Goal: Check status: Check status

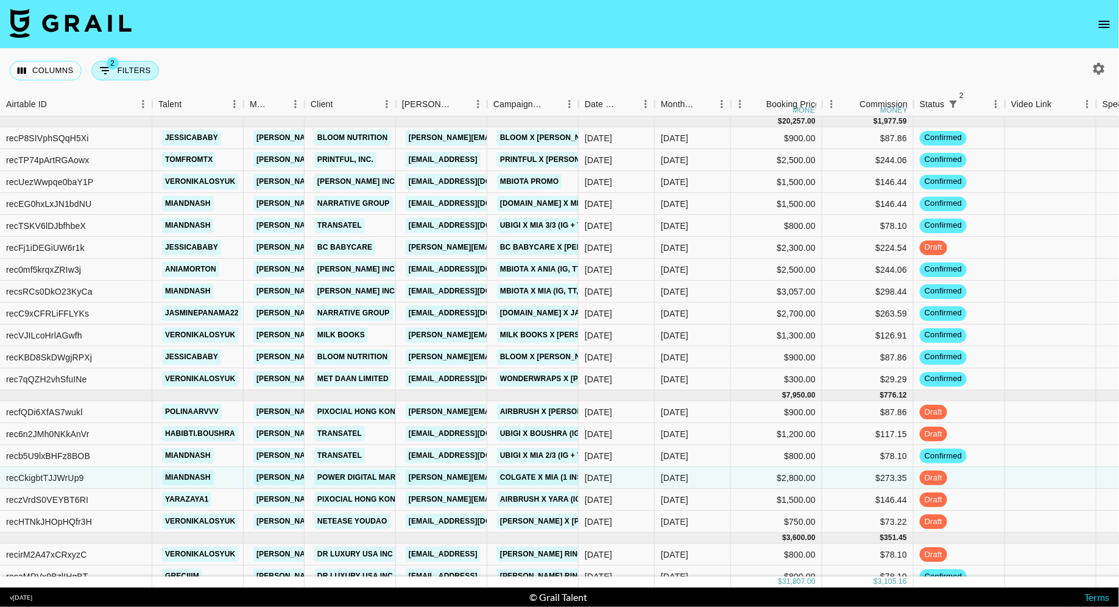
click at [129, 71] on button "2 Filters" at bounding box center [125, 70] width 68 height 19
select select "status"
select select "isNotAnyOf"
select select "status"
select select "not"
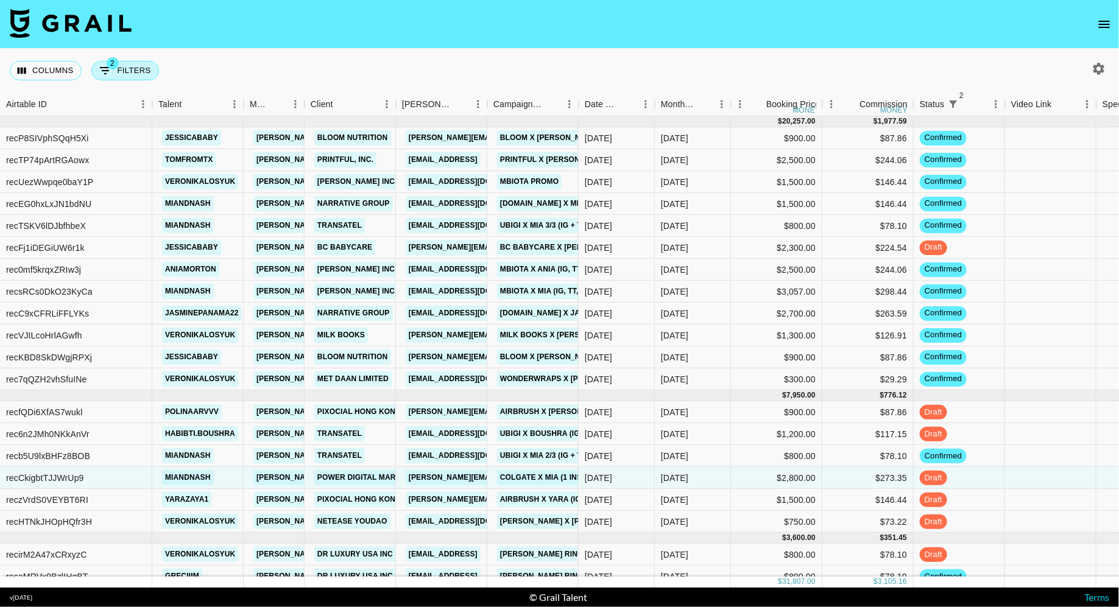
select select "approved"
select select "bookerId"
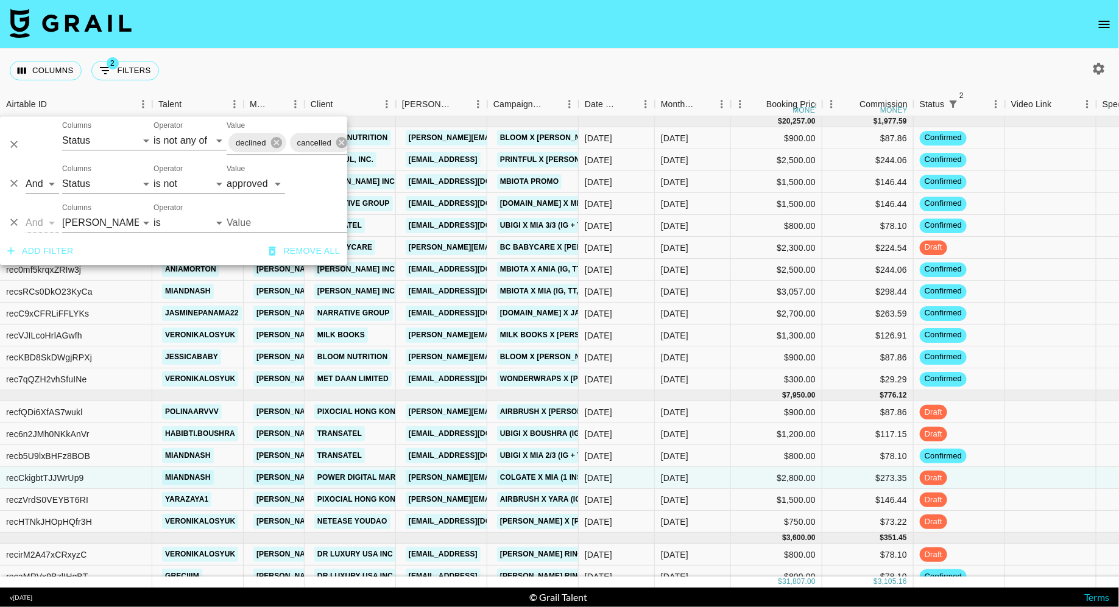
click at [490, 60] on div "Columns 2 Filters + Booking" at bounding box center [559, 71] width 1119 height 44
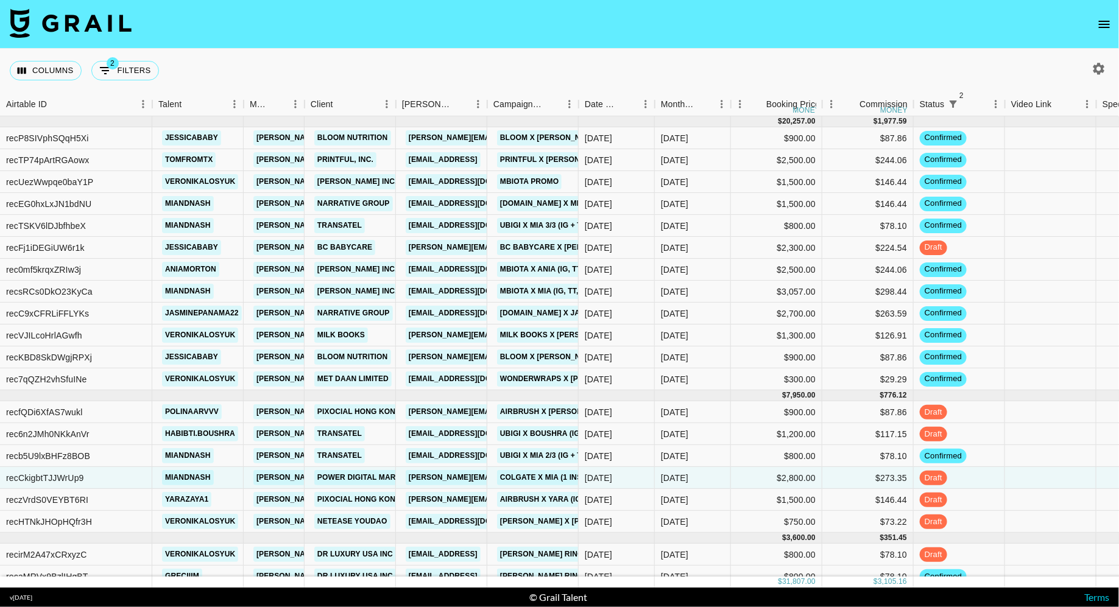
scroll to position [32, 0]
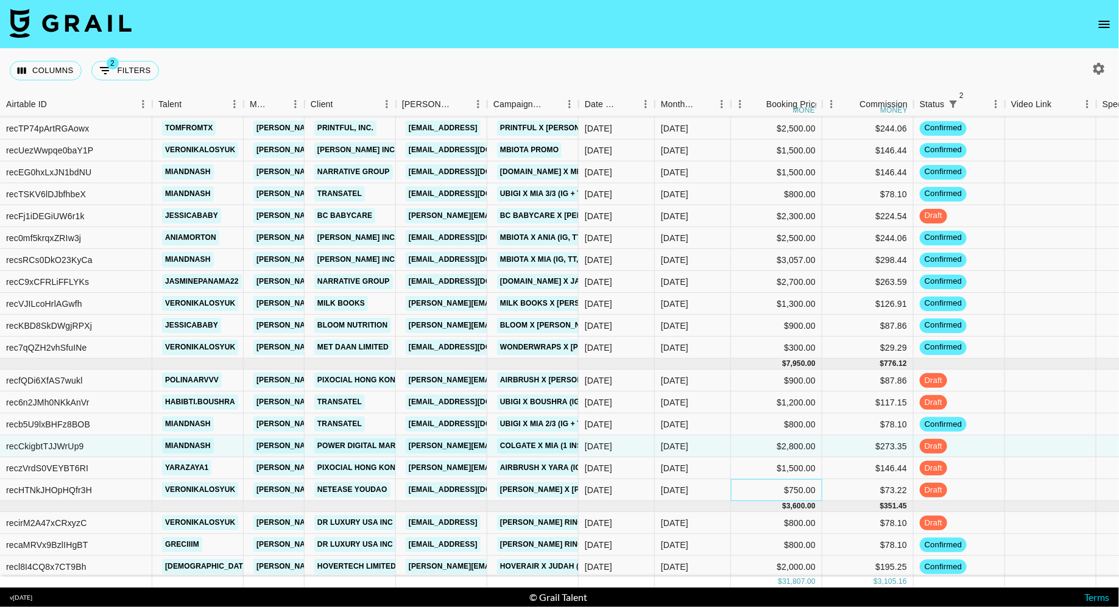
click at [748, 483] on div "$750.00" at bounding box center [776, 490] width 91 height 22
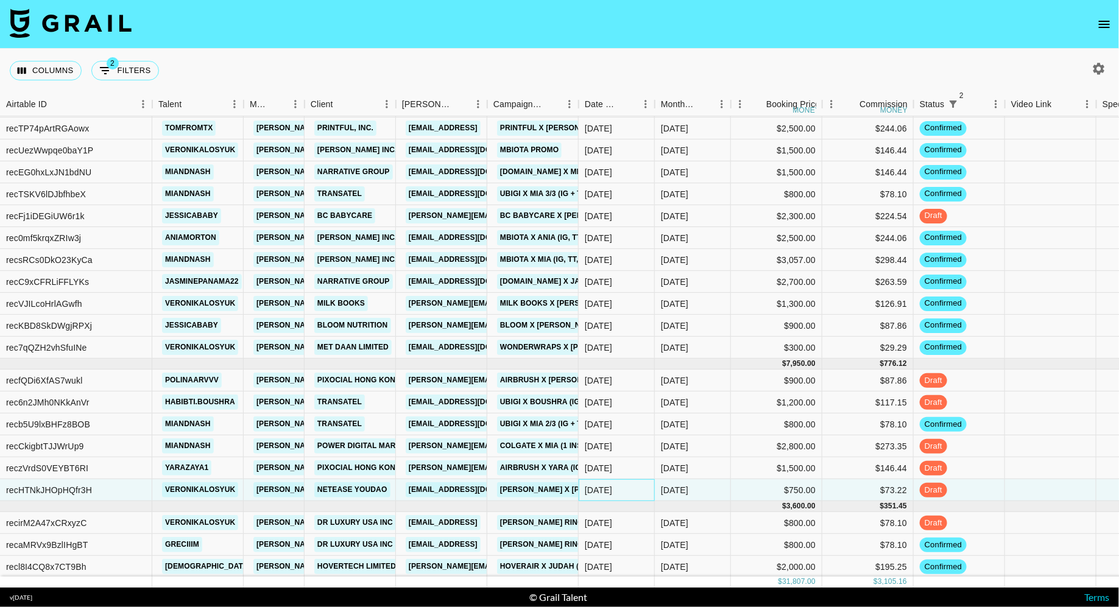
click at [603, 485] on div "[DATE]" at bounding box center [598, 490] width 27 height 12
click at [612, 377] on div "[DATE]" at bounding box center [598, 381] width 27 height 12
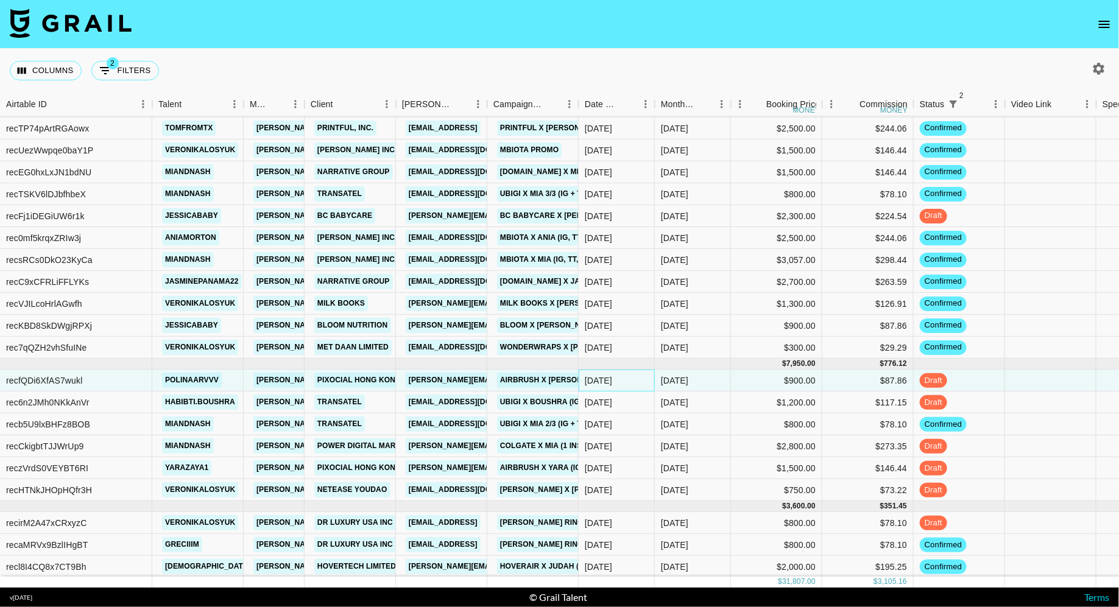
scroll to position [0, 0]
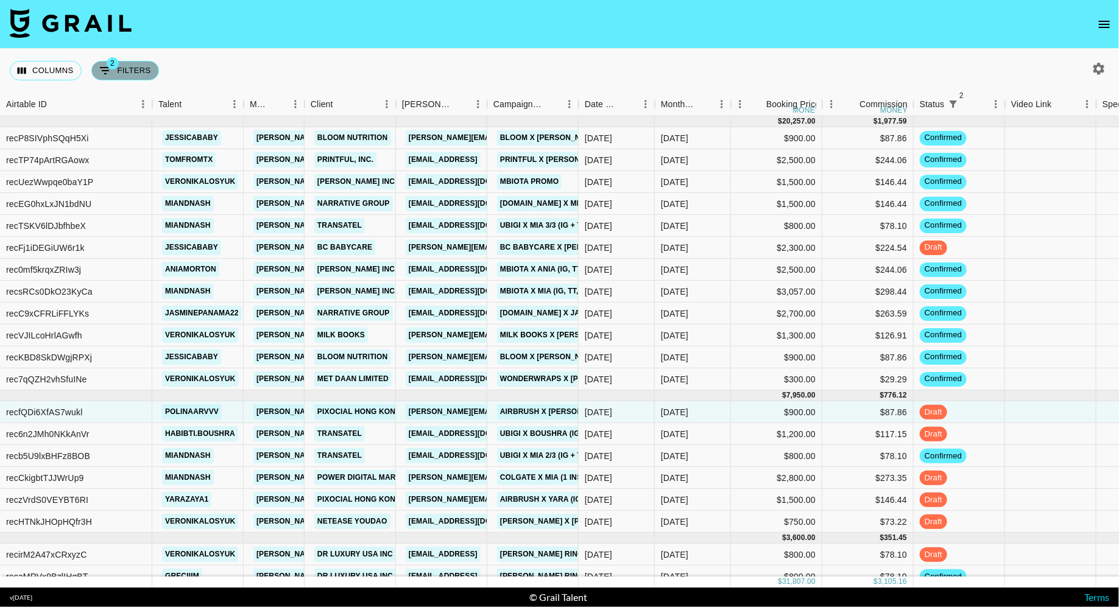
click at [115, 71] on button "2 Filters" at bounding box center [125, 70] width 68 height 19
select select "status"
select select "isNotAnyOf"
select select "status"
select select "not"
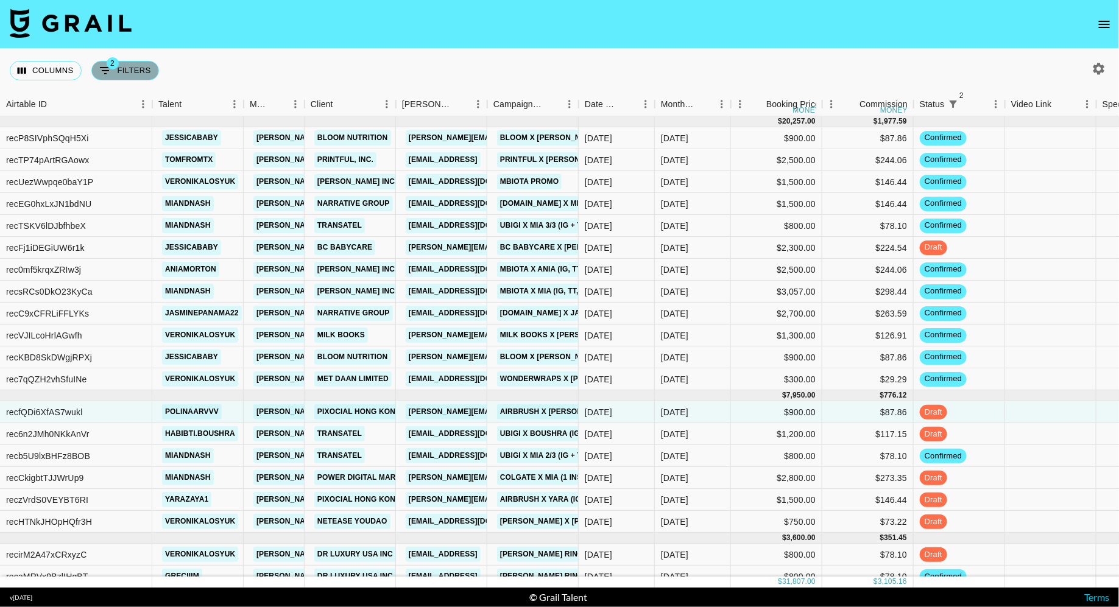
select select "approved"
select select "bookerId"
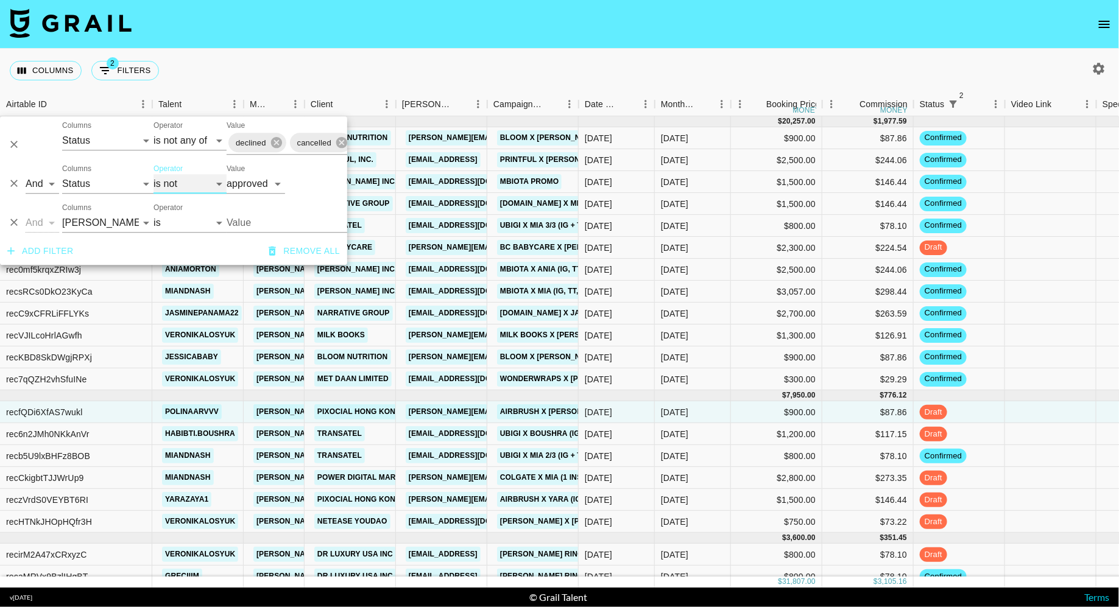
click at [190, 186] on select "is is not is any of is not any of" at bounding box center [190, 183] width 73 height 19
select select "is"
click at [154, 174] on select "is is not is any of is not any of" at bounding box center [190, 183] width 73 height 19
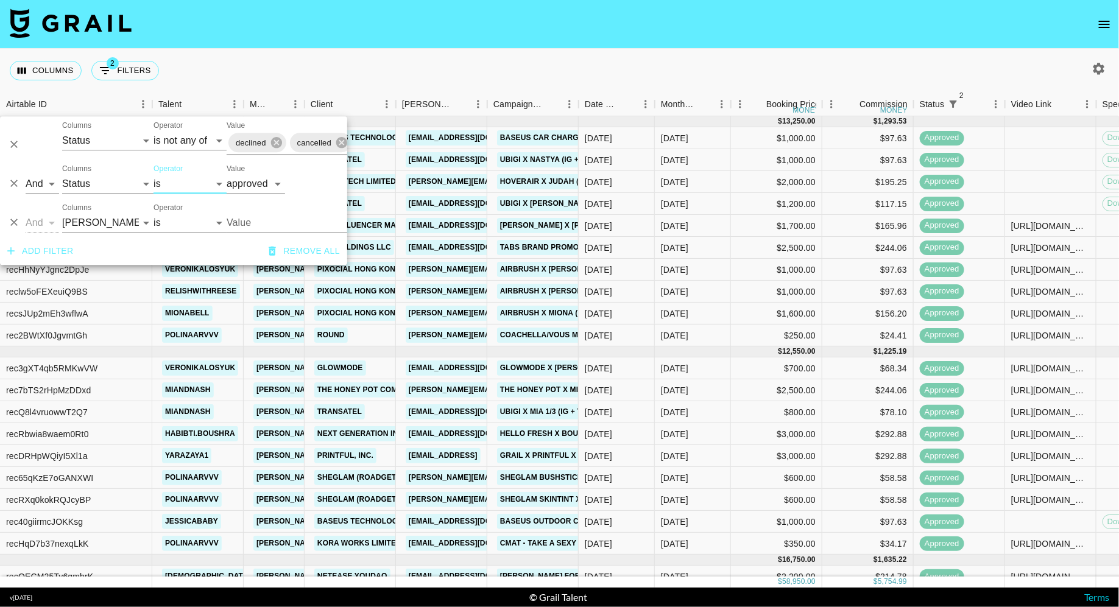
click at [442, 56] on div "Columns 2 Filters + Booking" at bounding box center [559, 71] width 1119 height 44
